Goal: Register for event/course

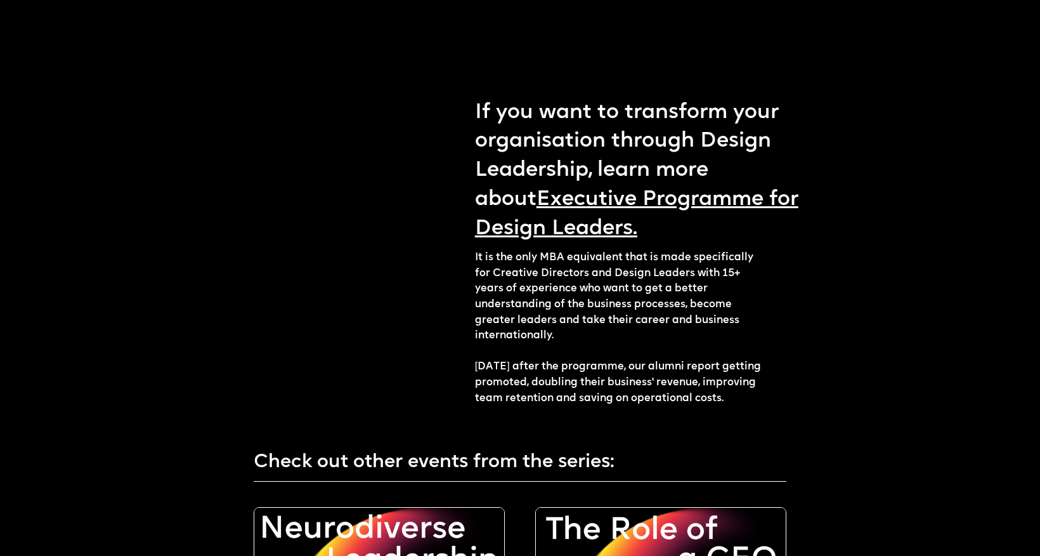
scroll to position [2162, 0]
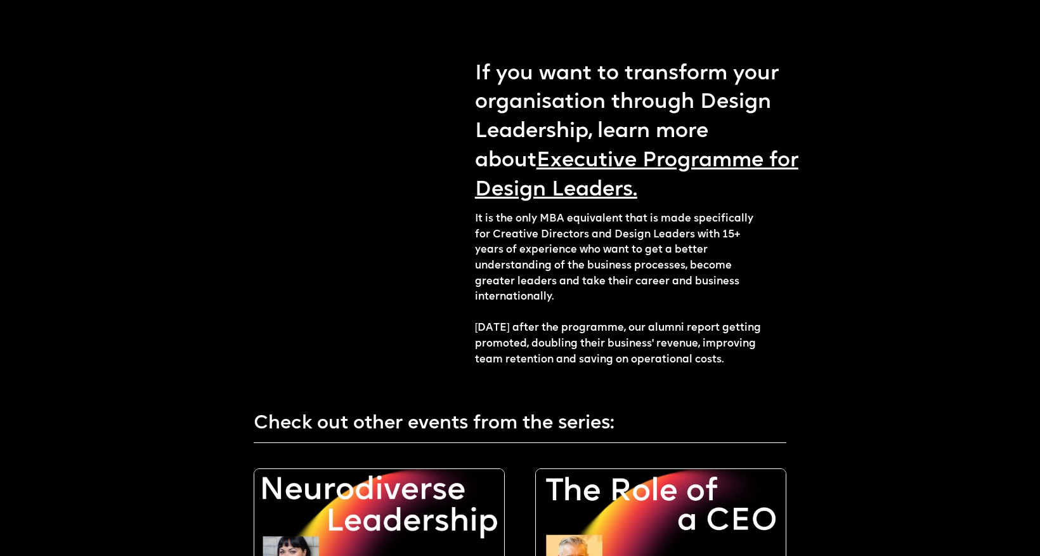
click at [692, 150] on link "Executive Programme for Design Leaders." at bounding box center [636, 175] width 323 height 50
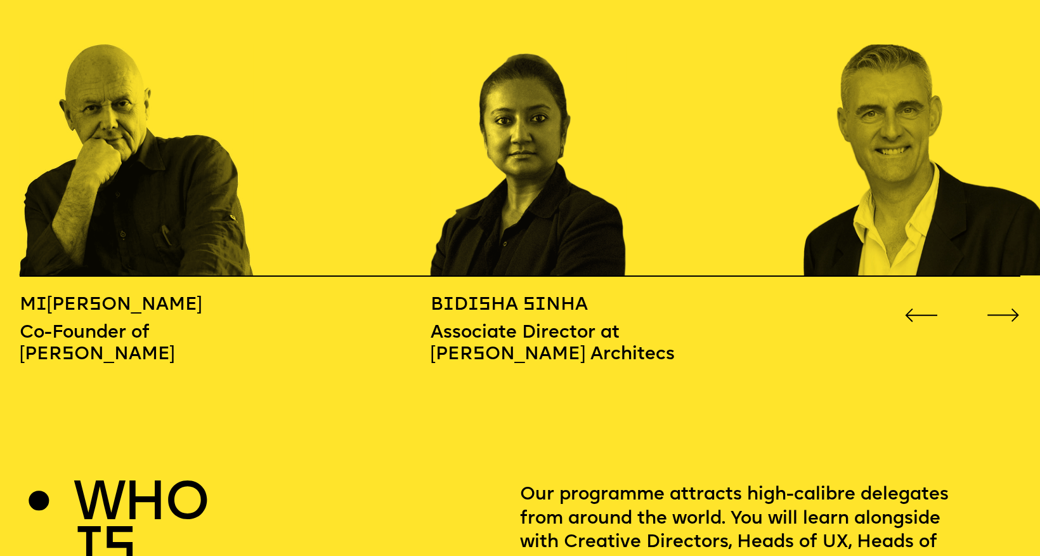
scroll to position [1603, 0]
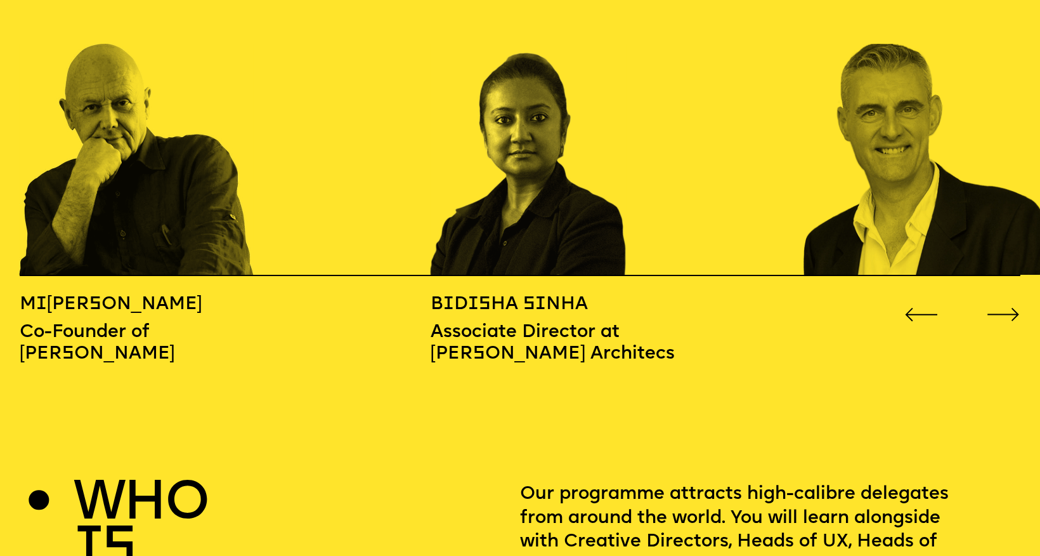
click at [1004, 308] on icon "Go to next slide" at bounding box center [1004, 315] width 34 height 14
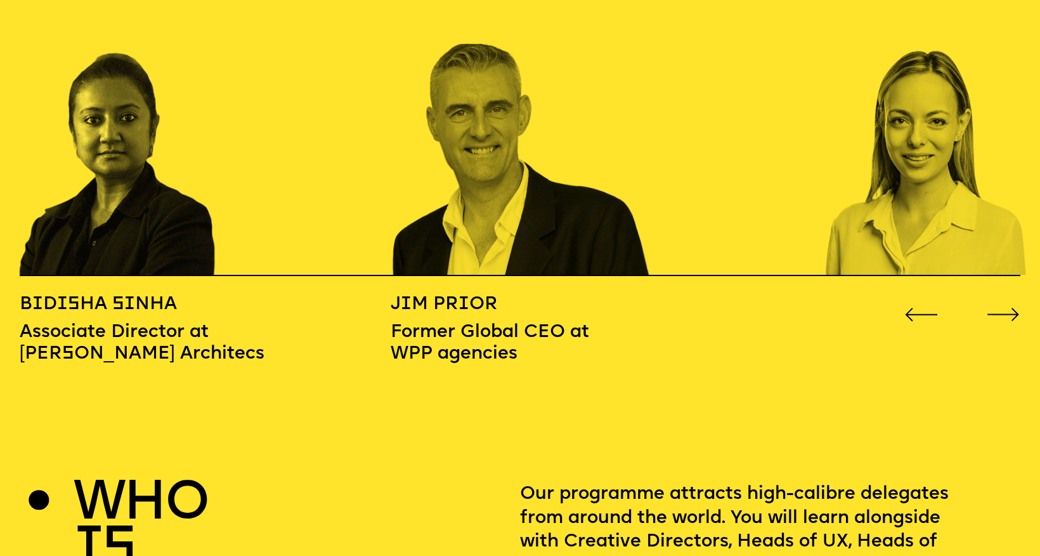
click at [1004, 308] on icon "Go to next slide" at bounding box center [1004, 315] width 34 height 14
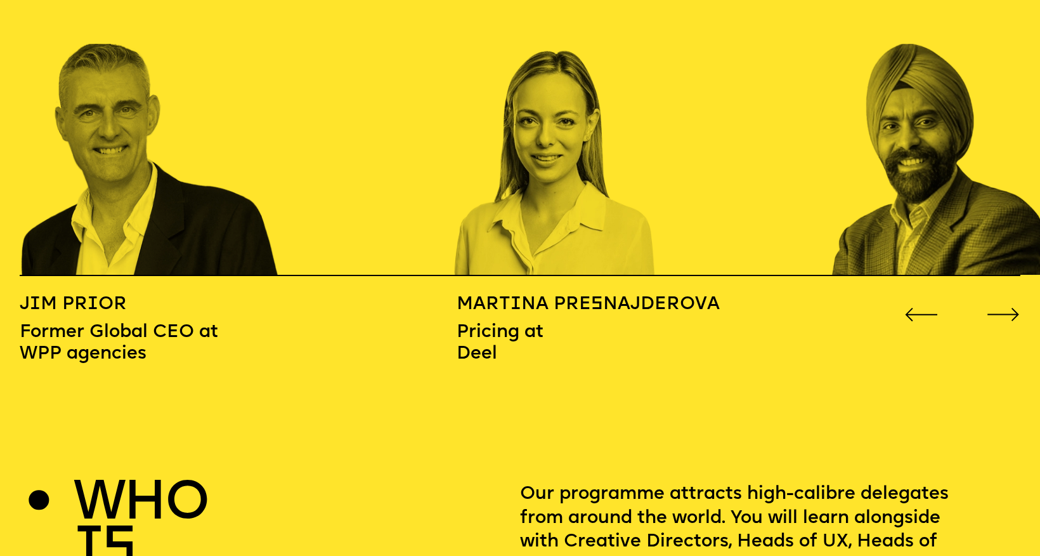
click at [1004, 308] on icon "Go to next slide" at bounding box center [1004, 315] width 34 height 14
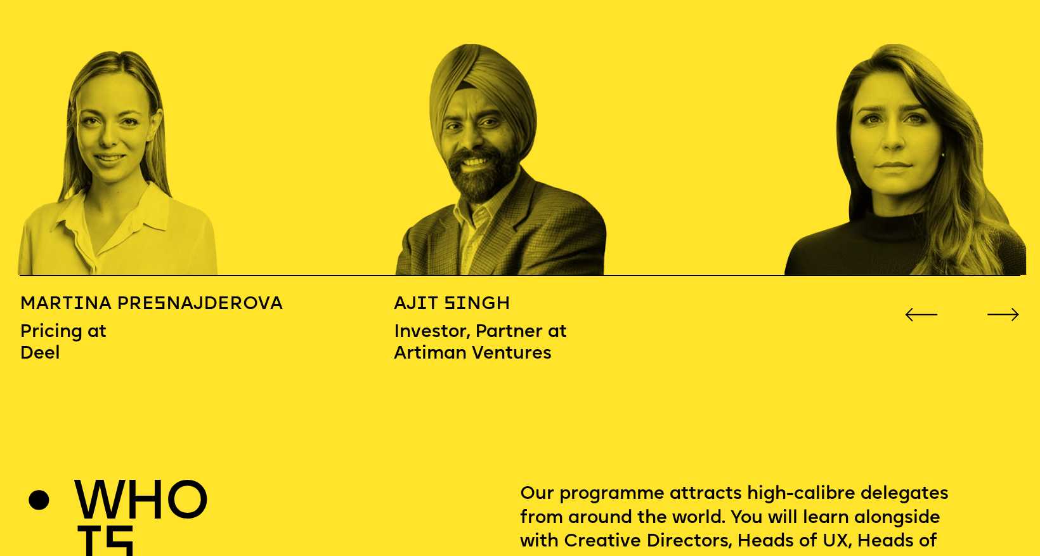
click at [1004, 308] on icon "Go to next slide" at bounding box center [1004, 315] width 34 height 14
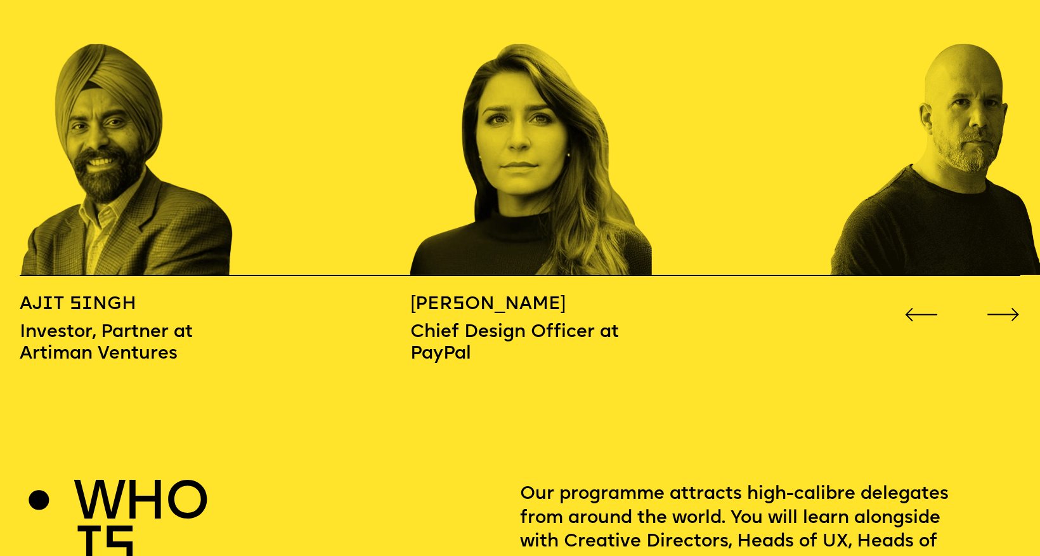
click at [1004, 308] on icon "Go to next slide" at bounding box center [1004, 315] width 34 height 14
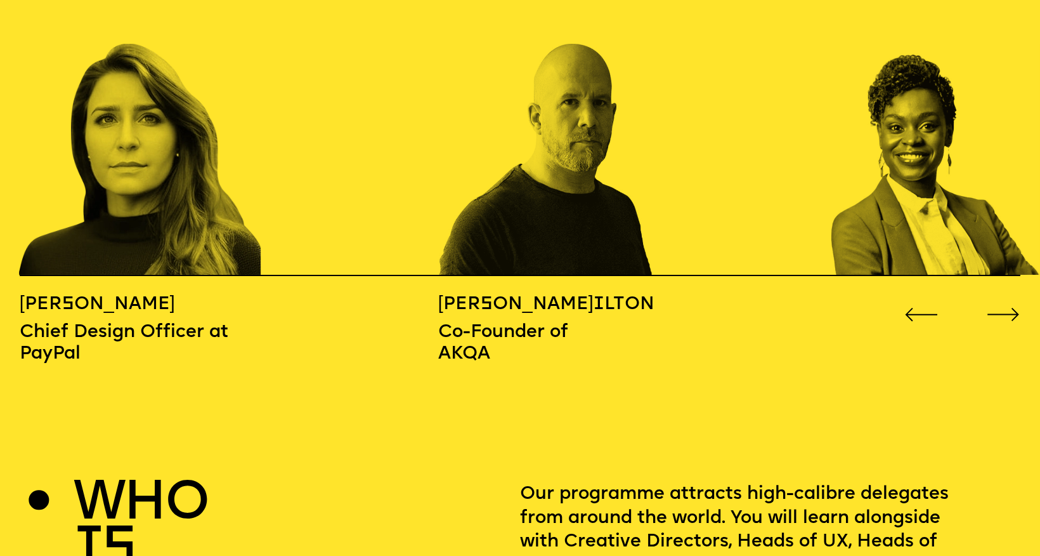
click at [1004, 308] on icon "Go to next slide" at bounding box center [1004, 315] width 34 height 14
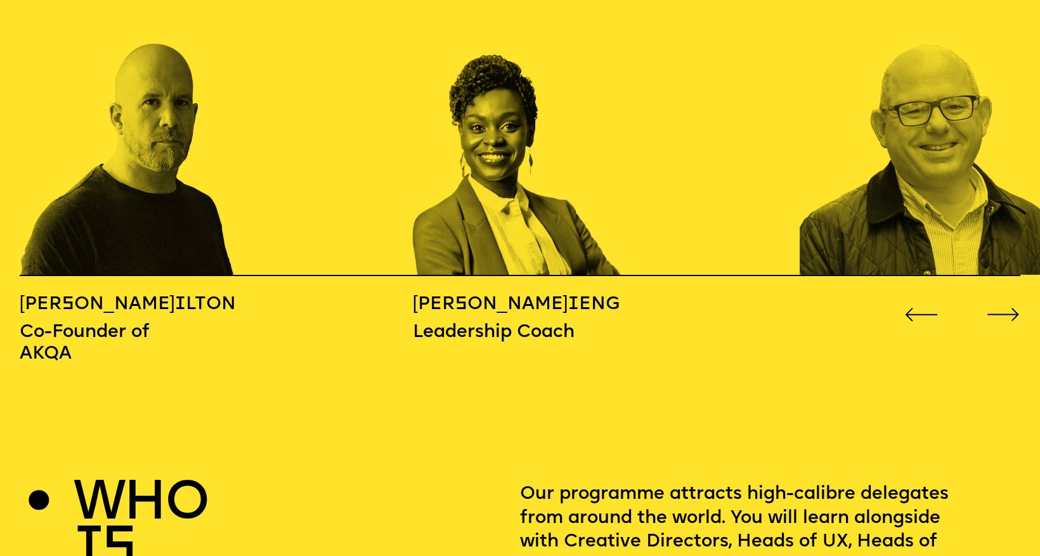
click at [1004, 308] on icon "Go to next slide" at bounding box center [1004, 315] width 34 height 14
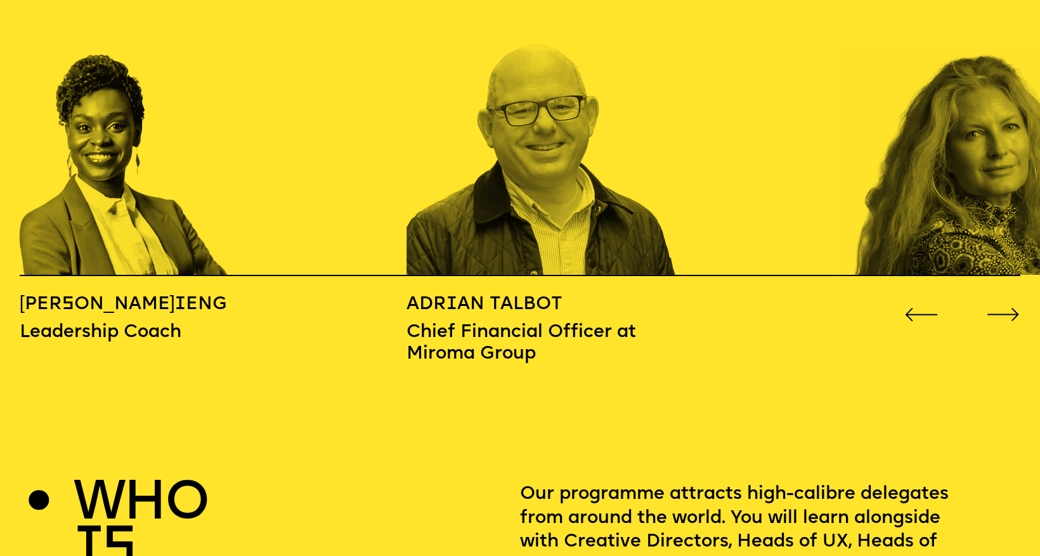
click at [1004, 308] on icon "Go to next slide" at bounding box center [1004, 315] width 34 height 14
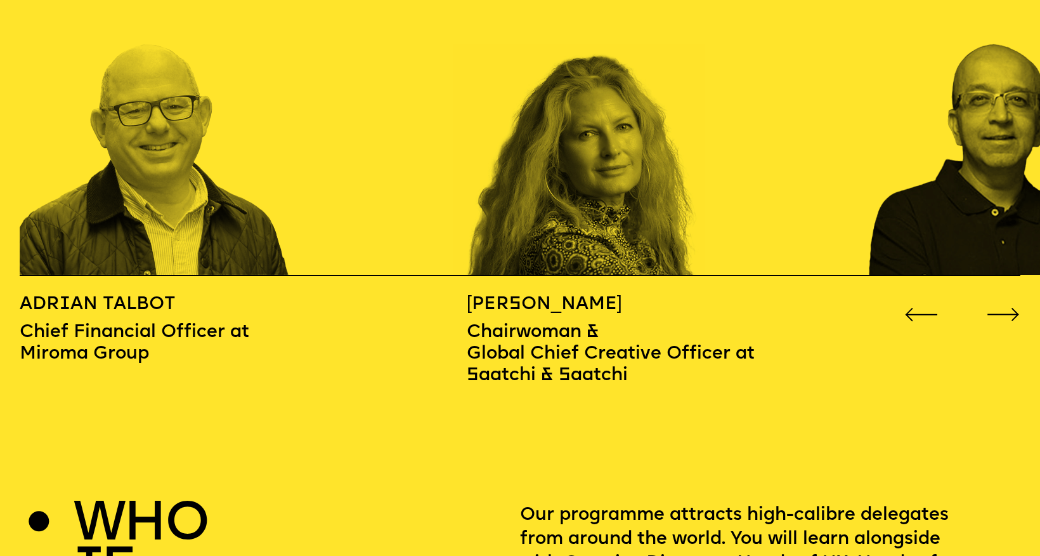
click at [1004, 308] on icon "Go to next slide" at bounding box center [1004, 315] width 34 height 14
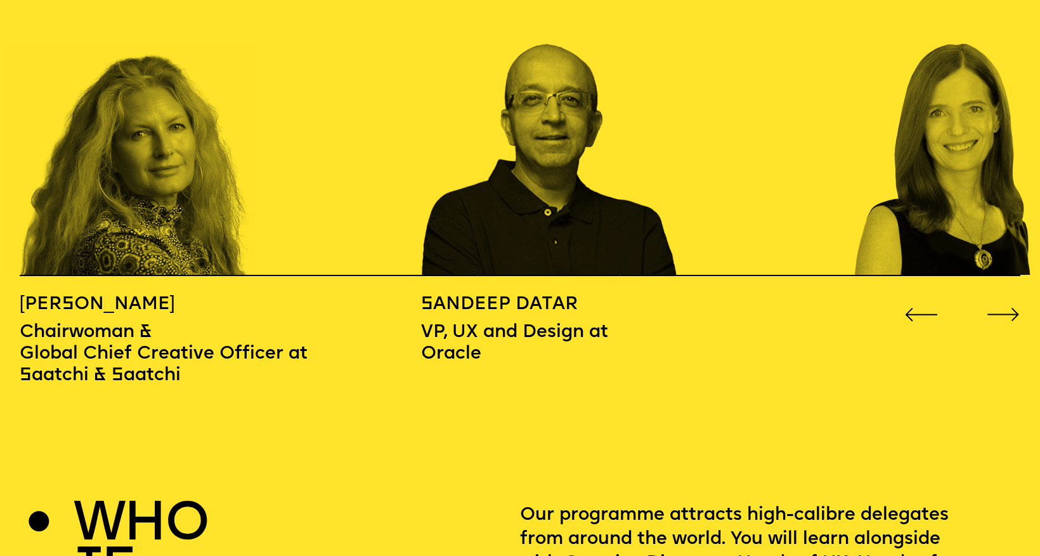
click at [1004, 308] on icon "Go to next slide" at bounding box center [1004, 315] width 34 height 14
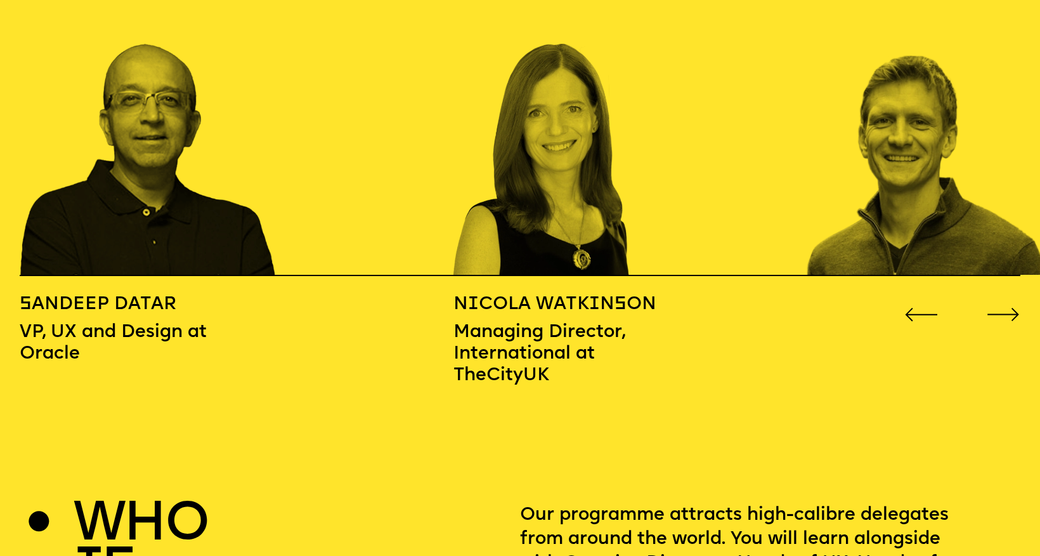
click at [1004, 308] on icon "Go to next slide" at bounding box center [1004, 315] width 34 height 14
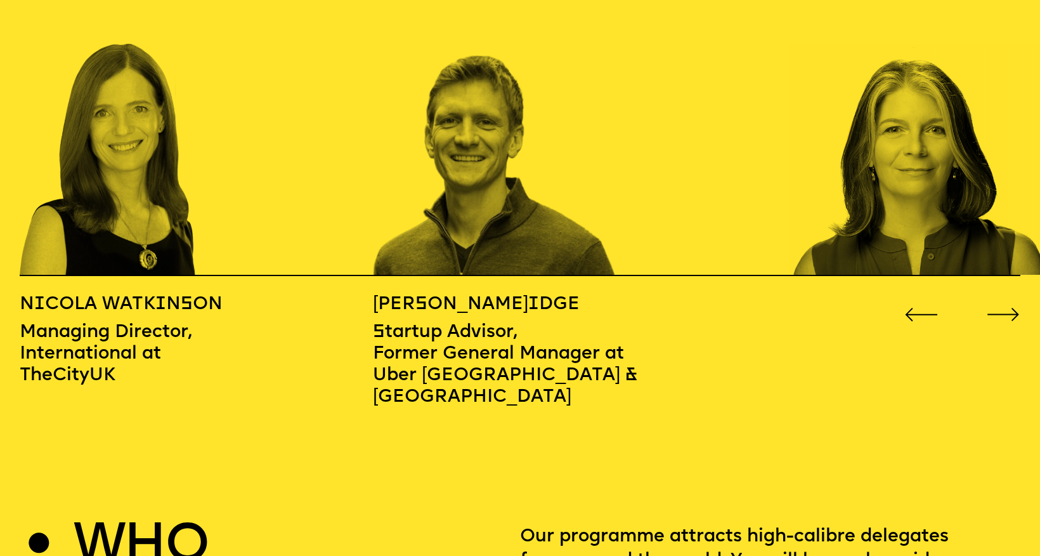
click at [1004, 308] on icon "Go to next slide" at bounding box center [1004, 315] width 34 height 14
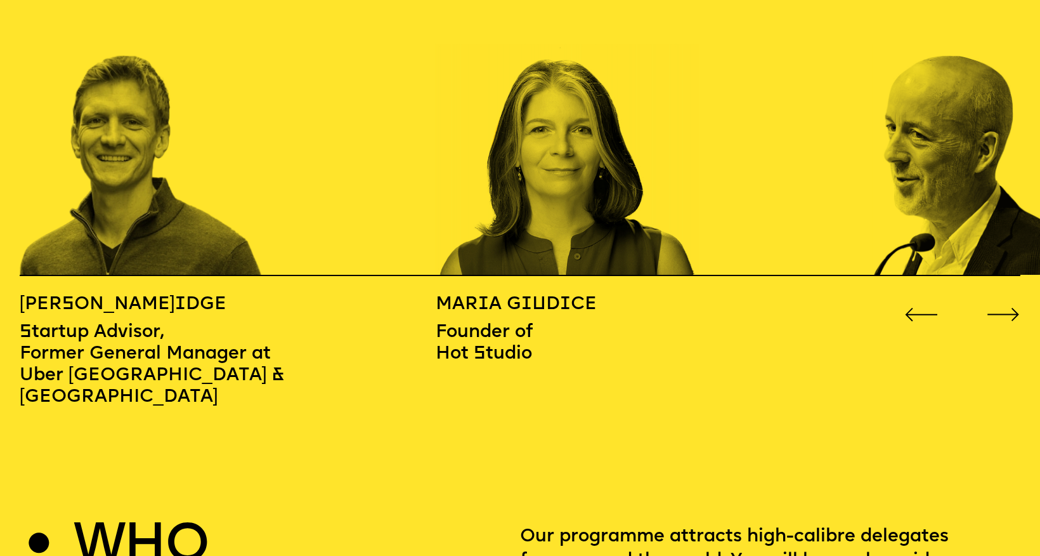
click at [1004, 308] on icon "Go to next slide" at bounding box center [1004, 315] width 34 height 14
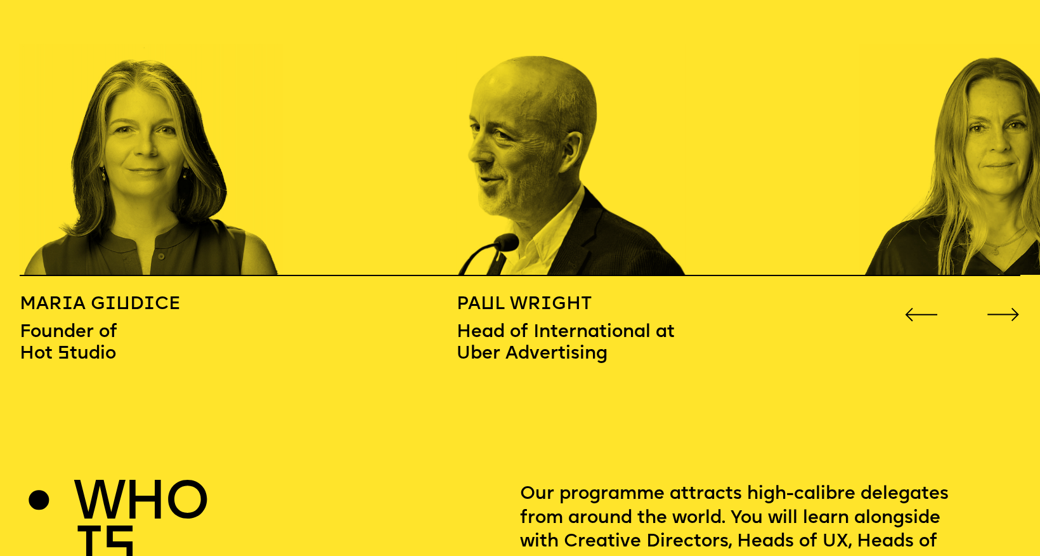
click at [1004, 308] on icon "Go to next slide" at bounding box center [1004, 315] width 34 height 14
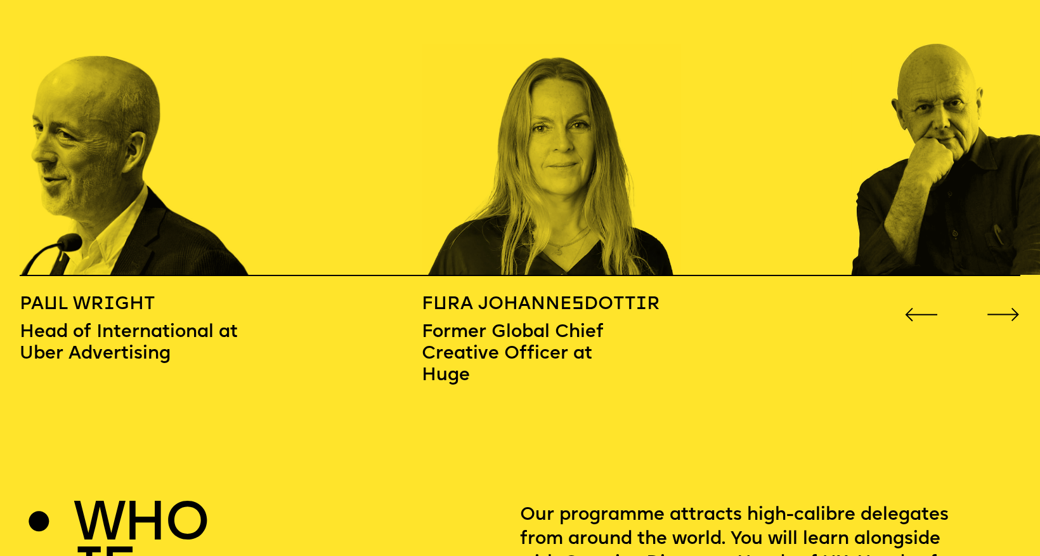
click at [1004, 308] on icon "Go to next slide" at bounding box center [1004, 315] width 34 height 14
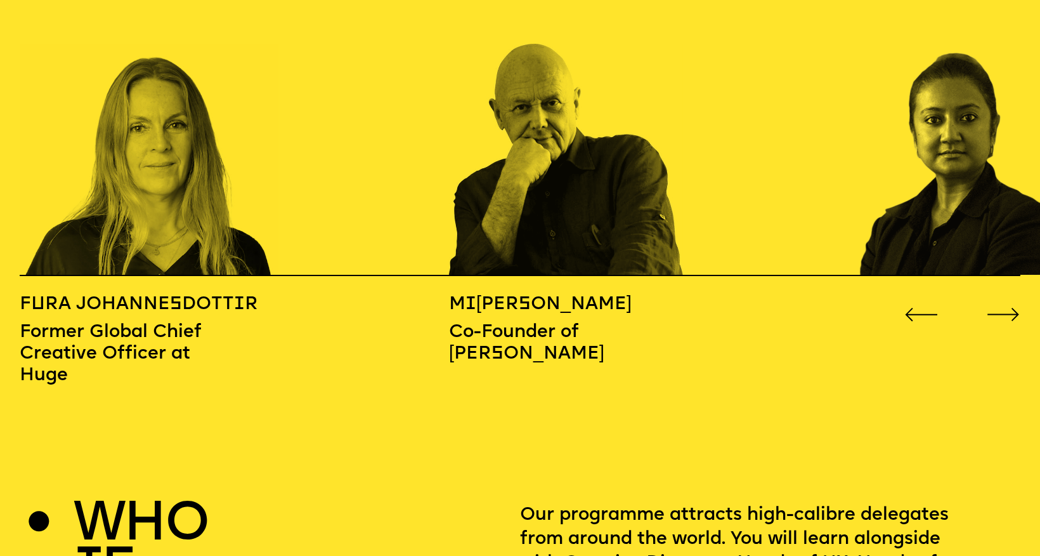
click at [1004, 308] on icon "Go to next slide" at bounding box center [1004, 315] width 34 height 14
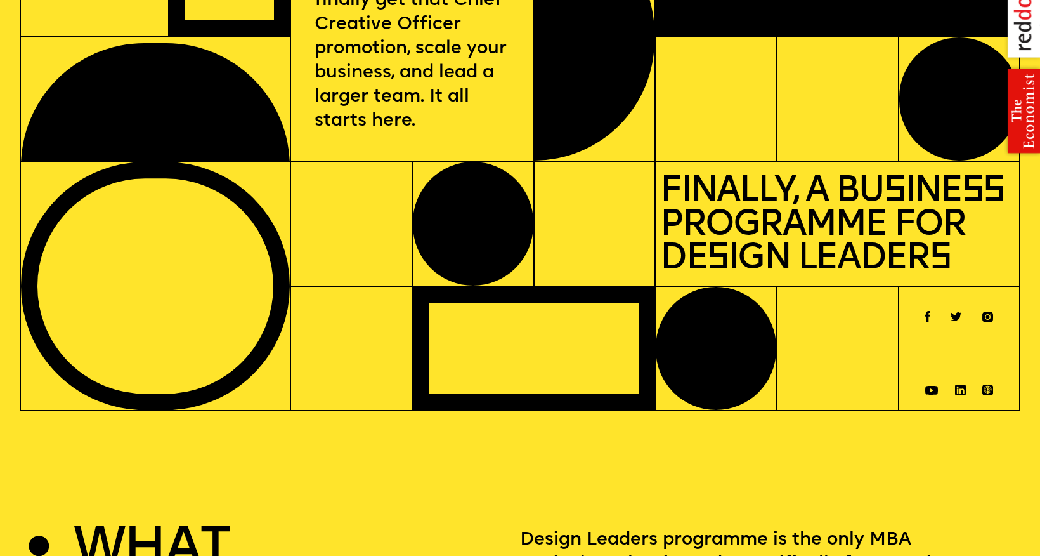
scroll to position [0, 0]
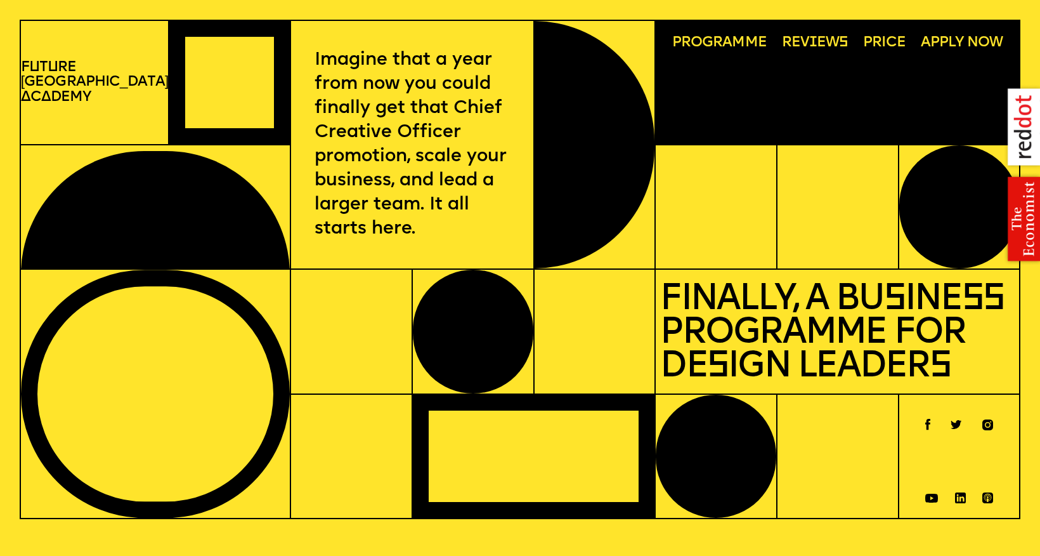
click at [856, 45] on div "Programme Rev i ews Price Apply now" at bounding box center [837, 82] width 365 height 124
click at [878, 43] on span "Price" at bounding box center [884, 43] width 42 height 15
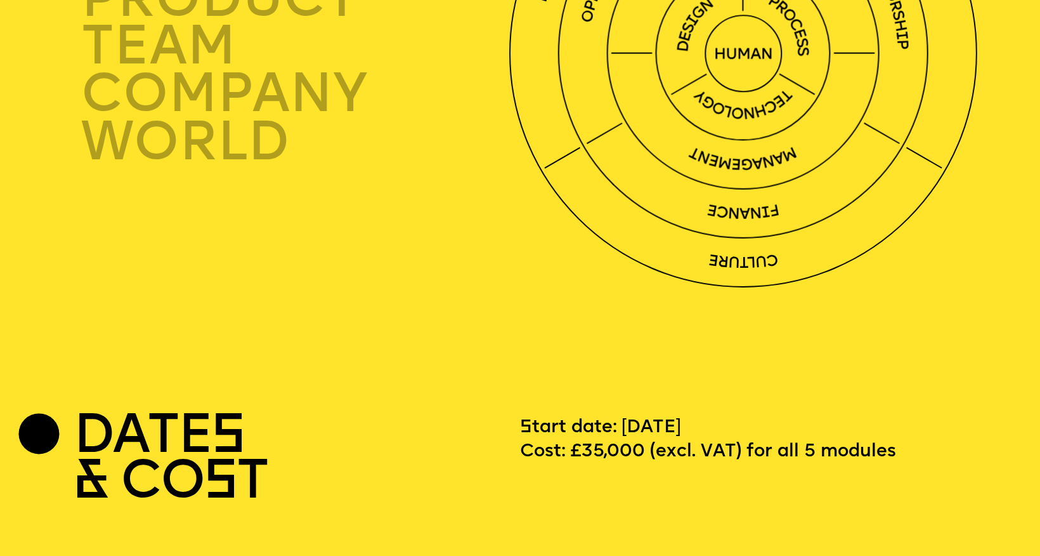
scroll to position [3419, 0]
